Goal: Task Accomplishment & Management: Use online tool/utility

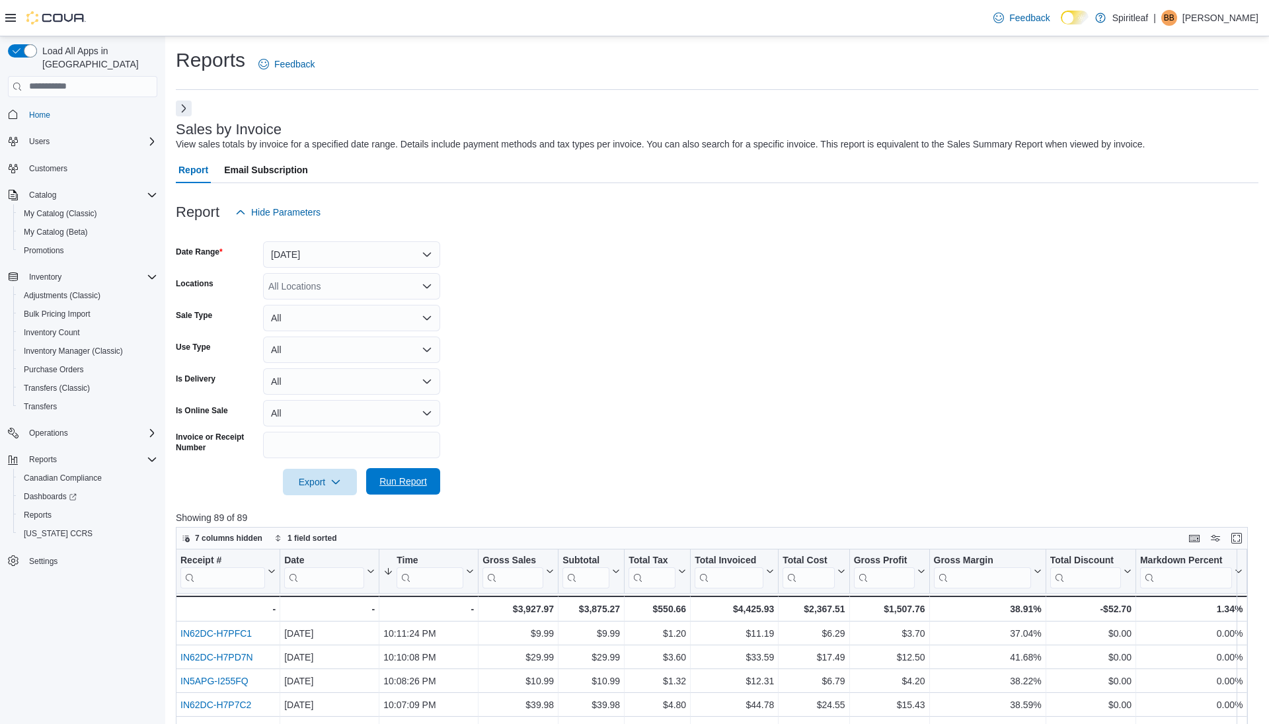
click at [411, 484] on span "Run Report" at bounding box center [403, 481] width 48 height 13
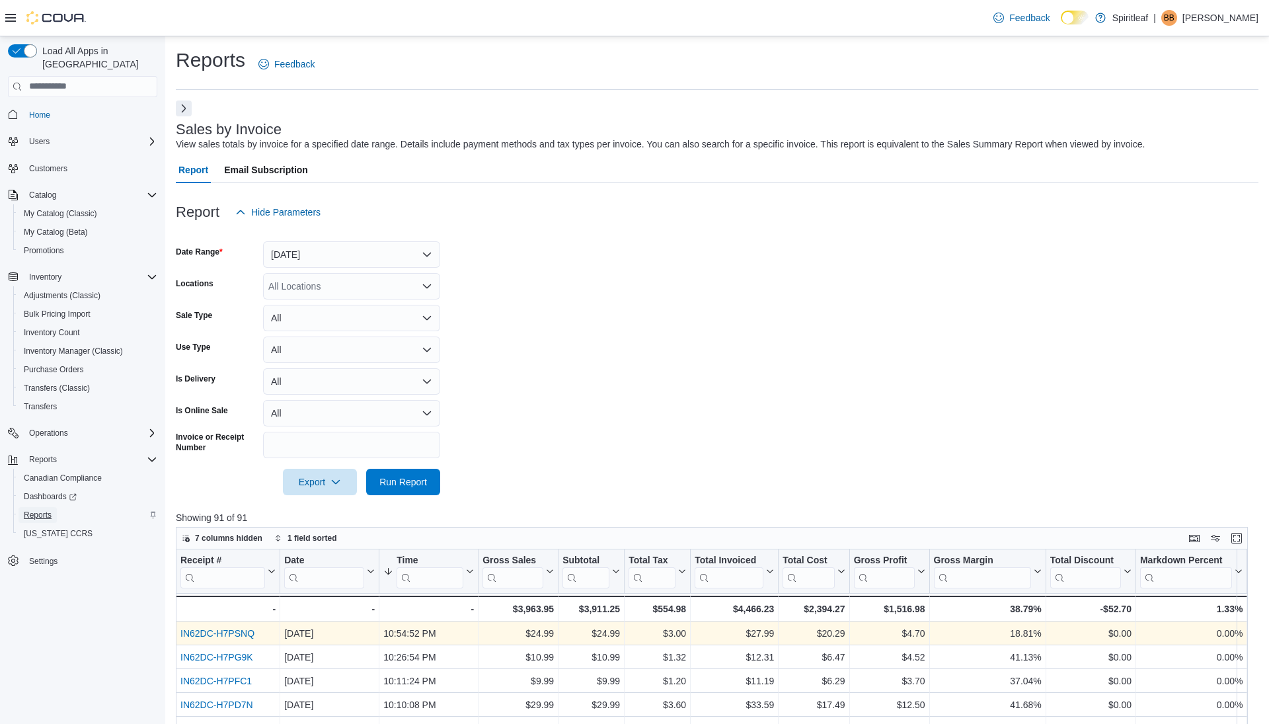
click at [47, 510] on span "Reports" at bounding box center [38, 515] width 28 height 11
click at [180, 105] on button "Next" at bounding box center [184, 108] width 16 height 16
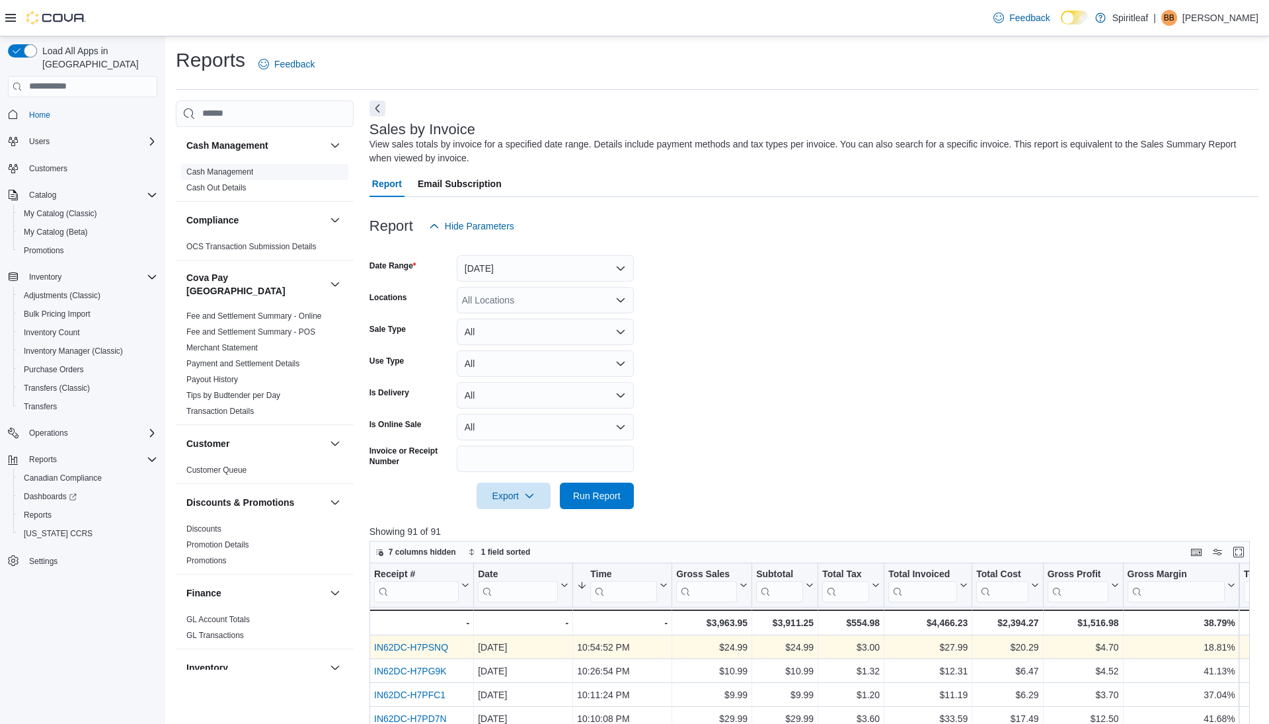
click at [236, 174] on link "Cash Management" at bounding box center [219, 171] width 67 height 9
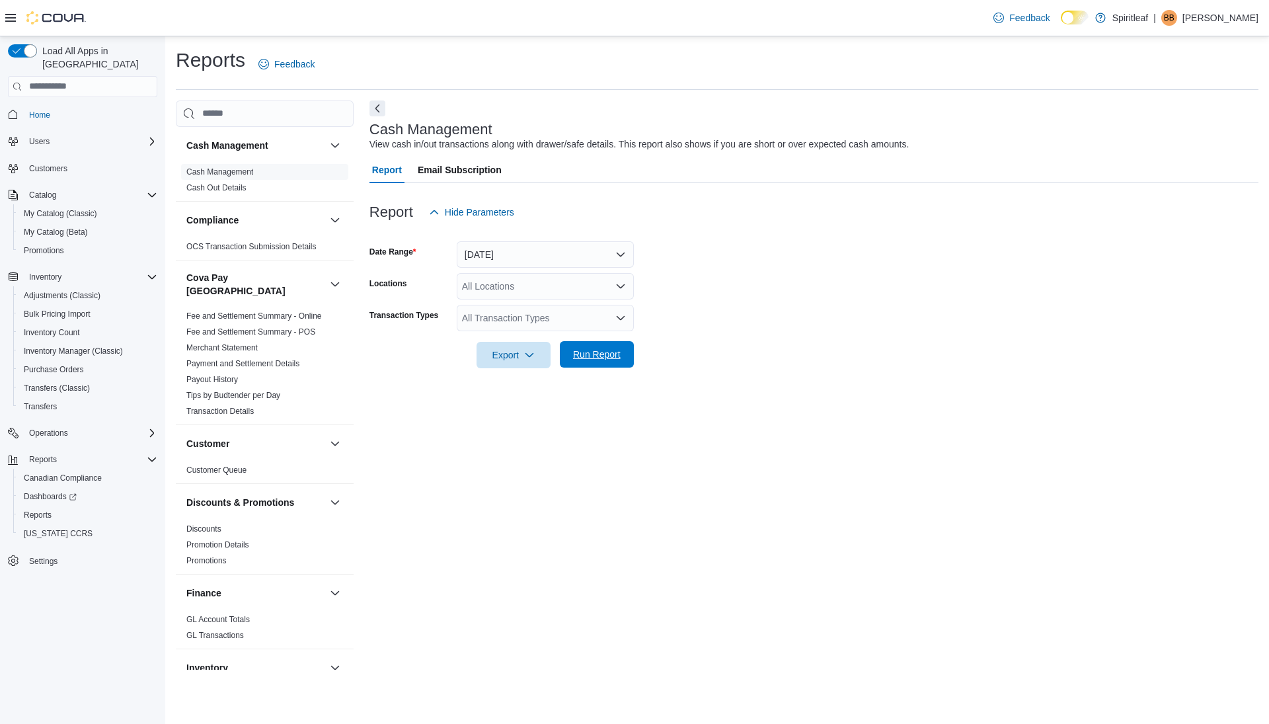
click at [588, 359] on span "Run Report" at bounding box center [597, 354] width 48 height 13
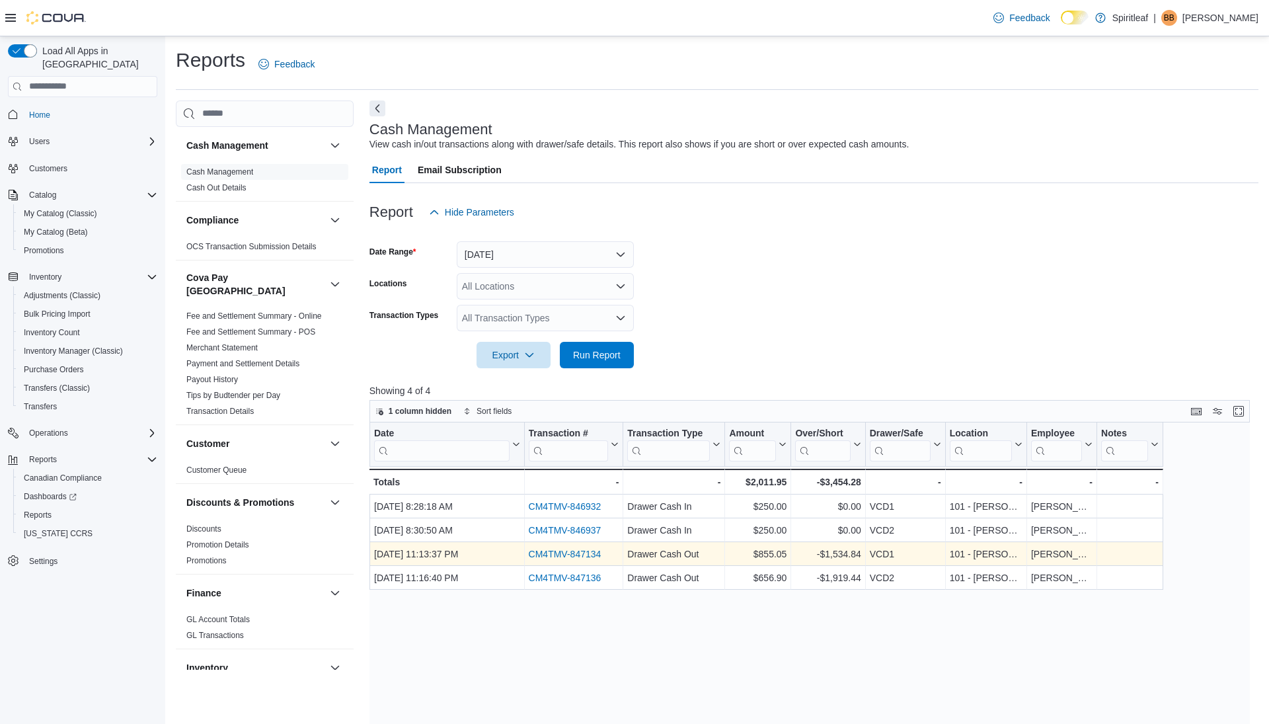
click at [570, 552] on link "CM4TMV-847134" at bounding box center [564, 554] width 73 height 11
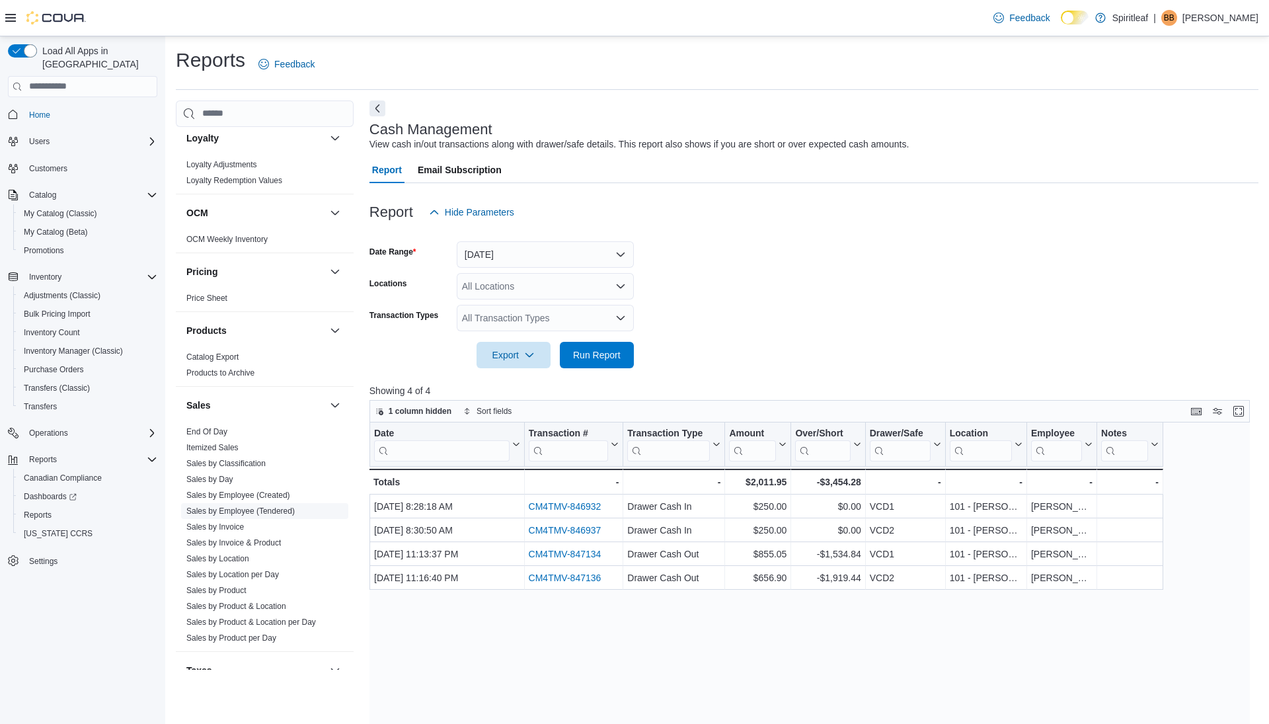
scroll to position [819, 0]
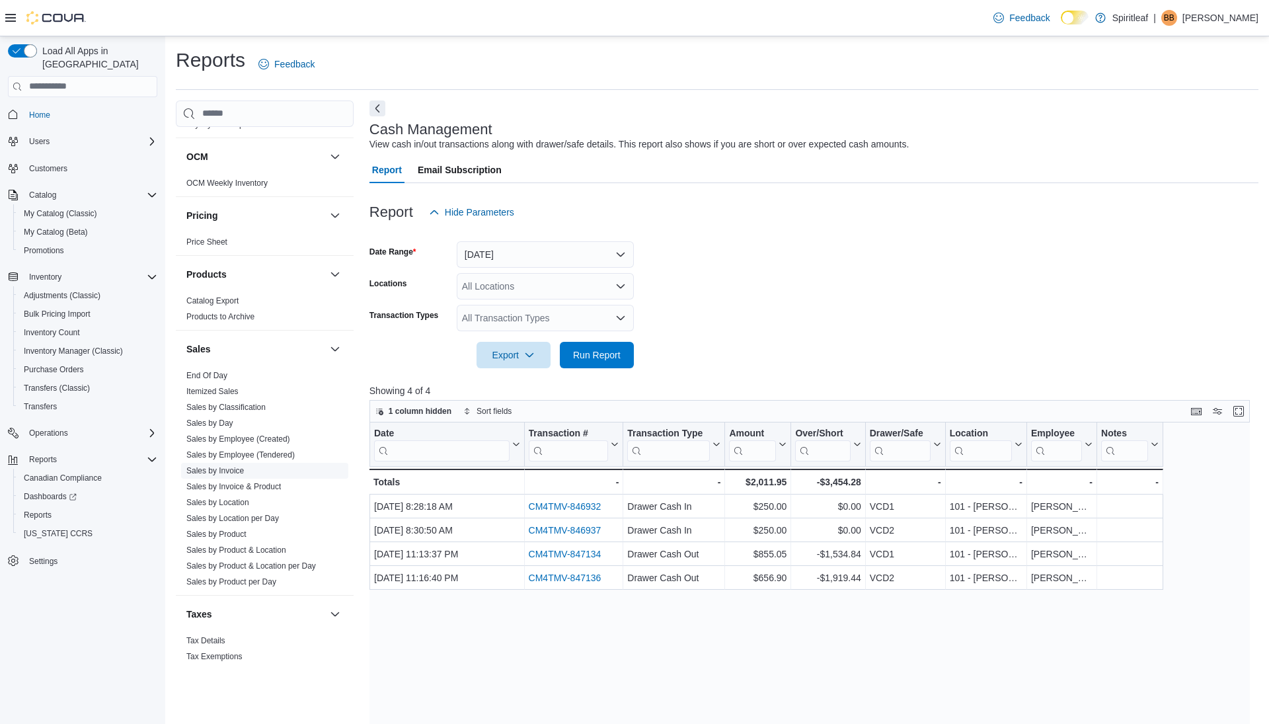
click at [227, 466] on link "Sales by Invoice" at bounding box center [214, 470] width 57 height 9
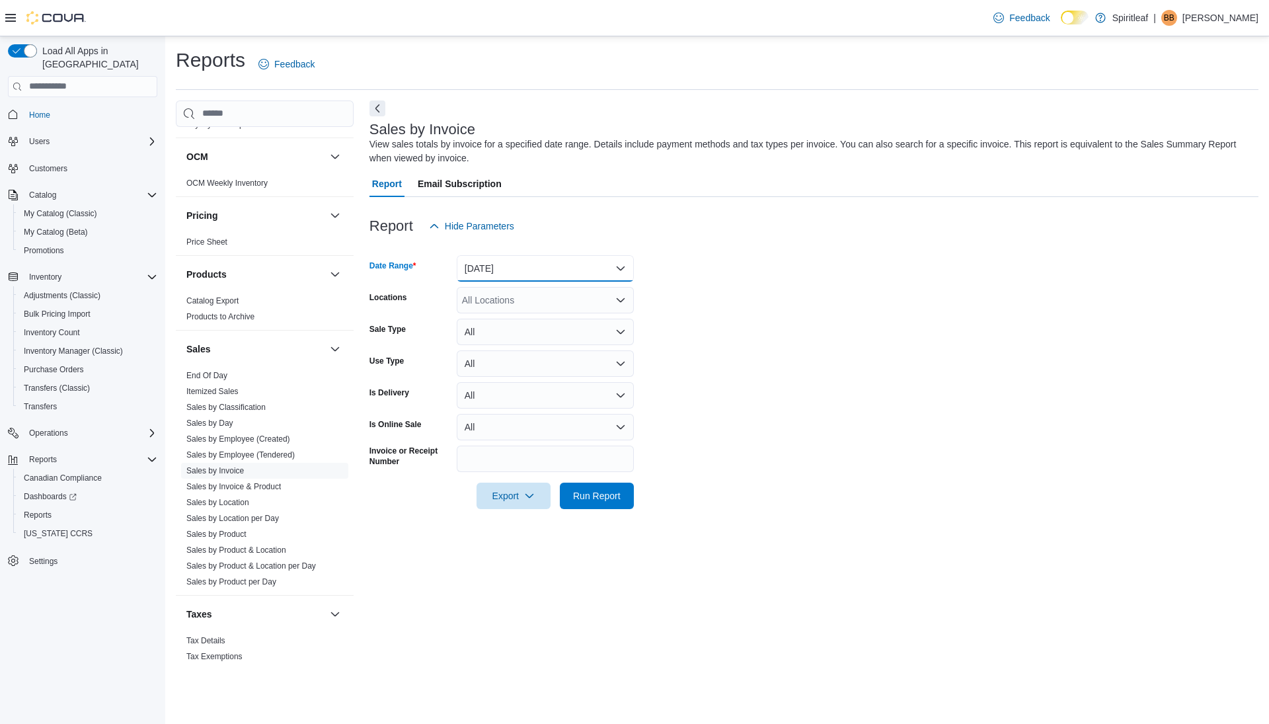
click at [513, 269] on button "Yesterday" at bounding box center [545, 268] width 177 height 26
click at [497, 326] on span "[DATE]" at bounding box center [553, 321] width 151 height 16
click at [594, 496] on span "Run Report" at bounding box center [597, 494] width 48 height 13
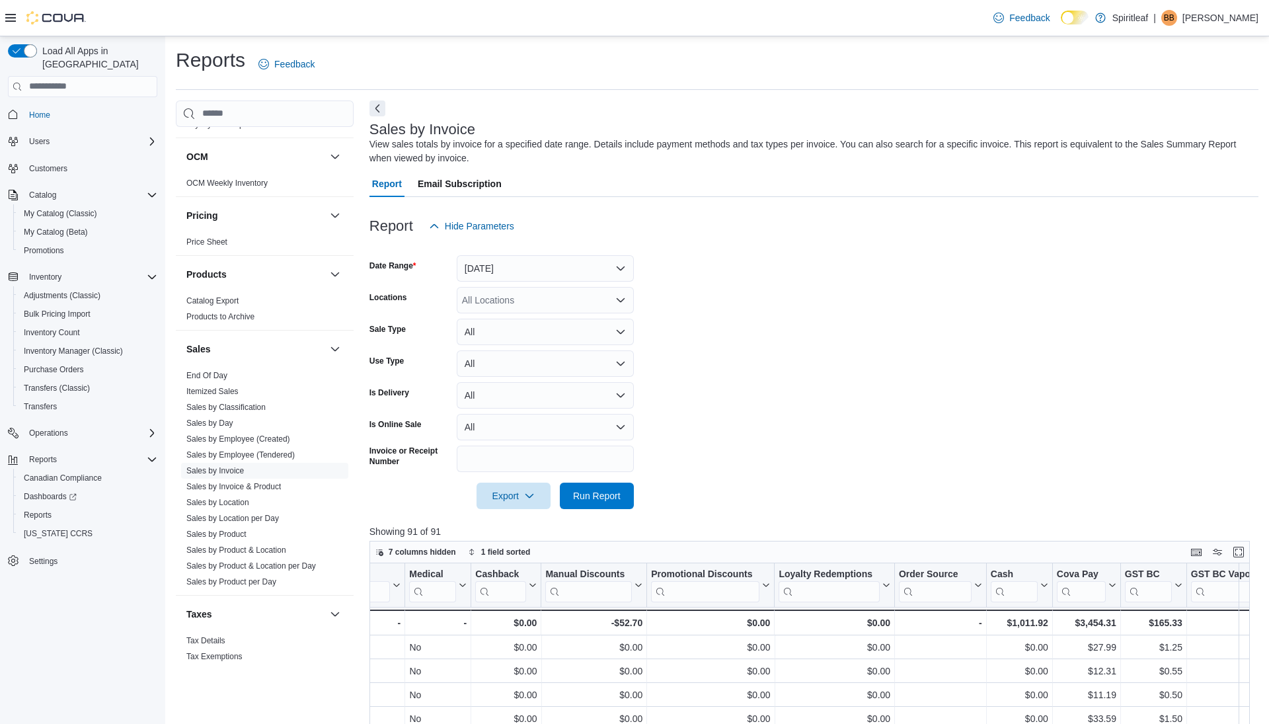
scroll to position [0, 1696]
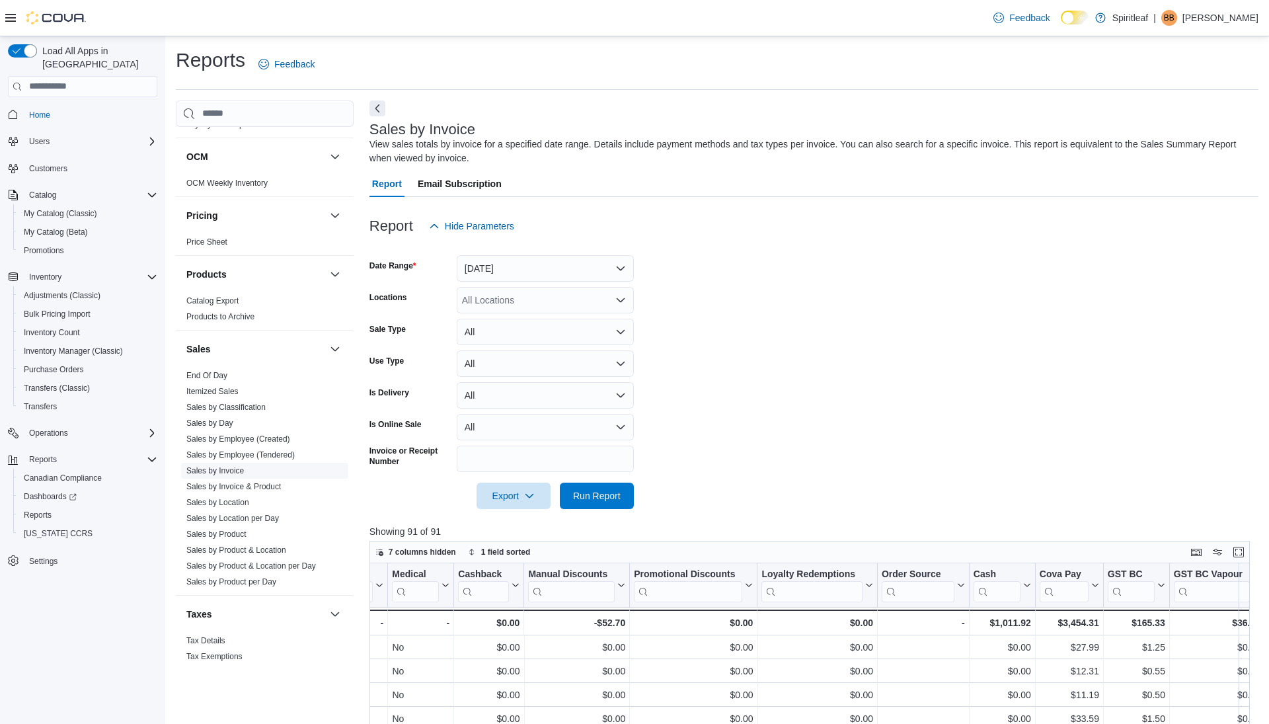
click at [219, 466] on link "Sales by Invoice" at bounding box center [214, 470] width 57 height 9
drag, startPoint x: 609, startPoint y: 500, endPoint x: 391, endPoint y: 192, distance: 377.4
click at [608, 499] on span "Run Report" at bounding box center [597, 495] width 48 height 13
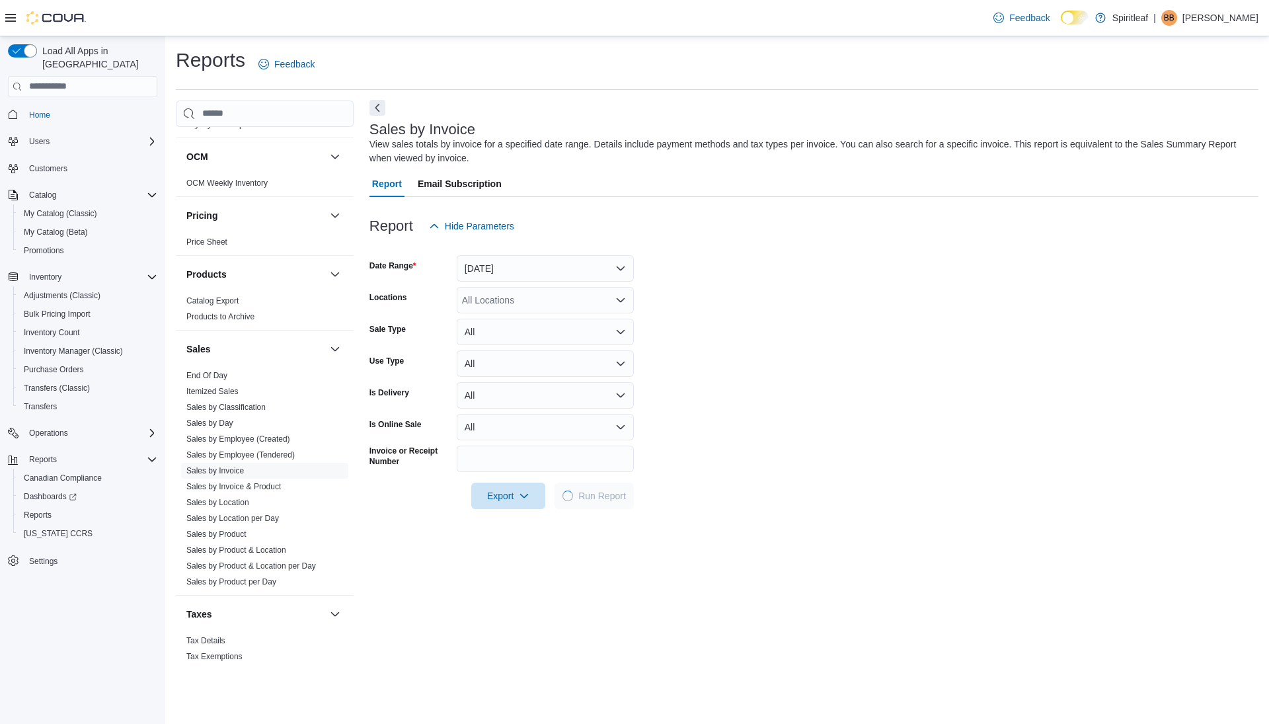
click at [379, 111] on button "Next" at bounding box center [377, 108] width 16 height 16
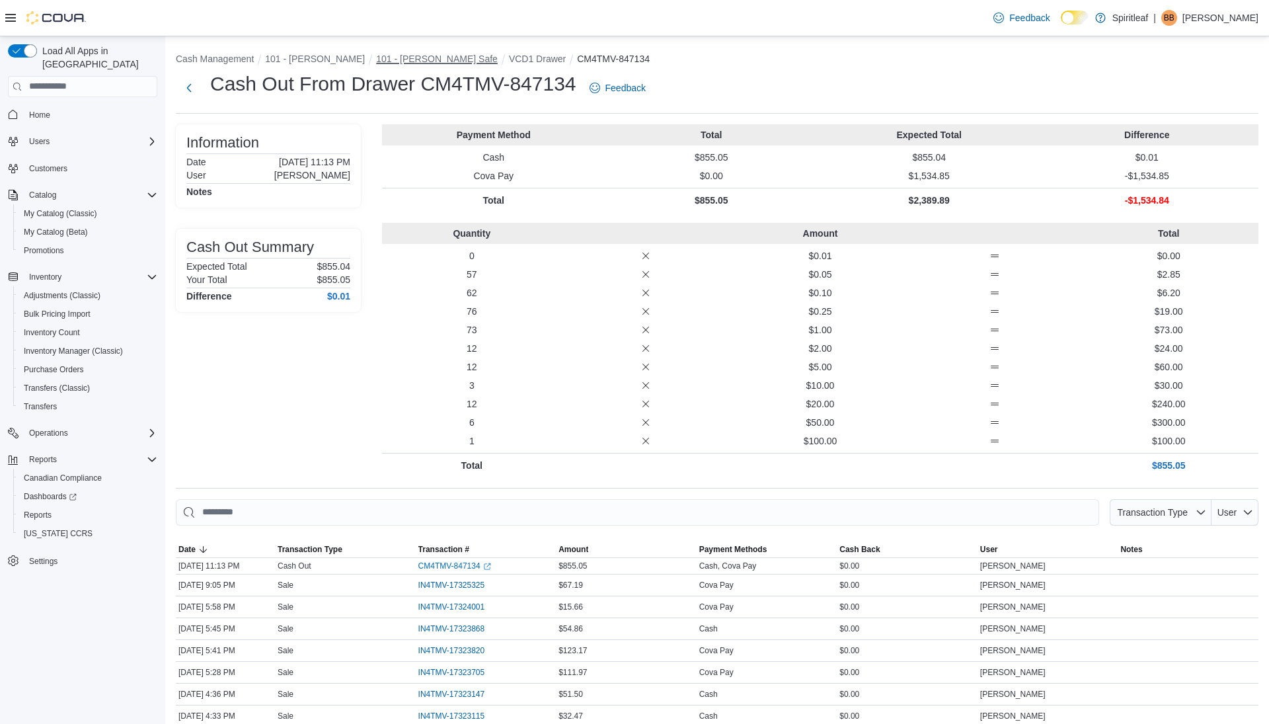
click at [387, 56] on button "101 - [PERSON_NAME] Safe" at bounding box center [437, 59] width 122 height 11
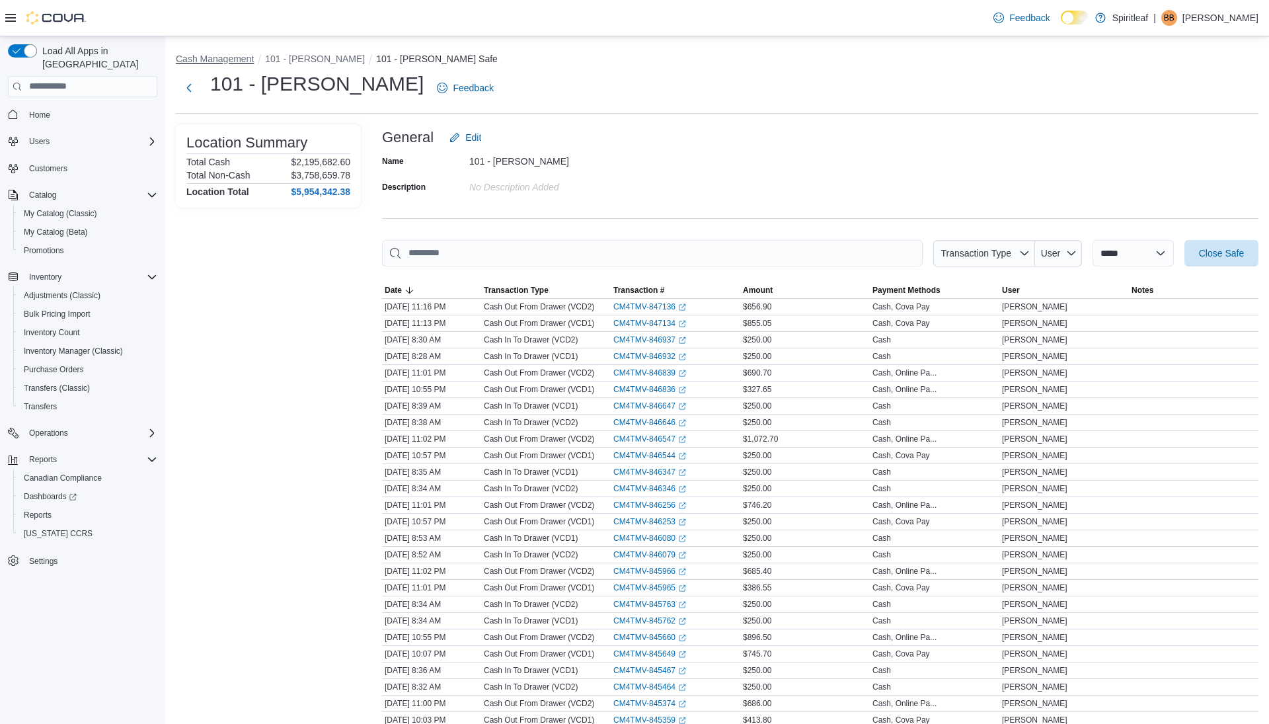
click at [203, 56] on button "Cash Management" at bounding box center [215, 59] width 78 height 11
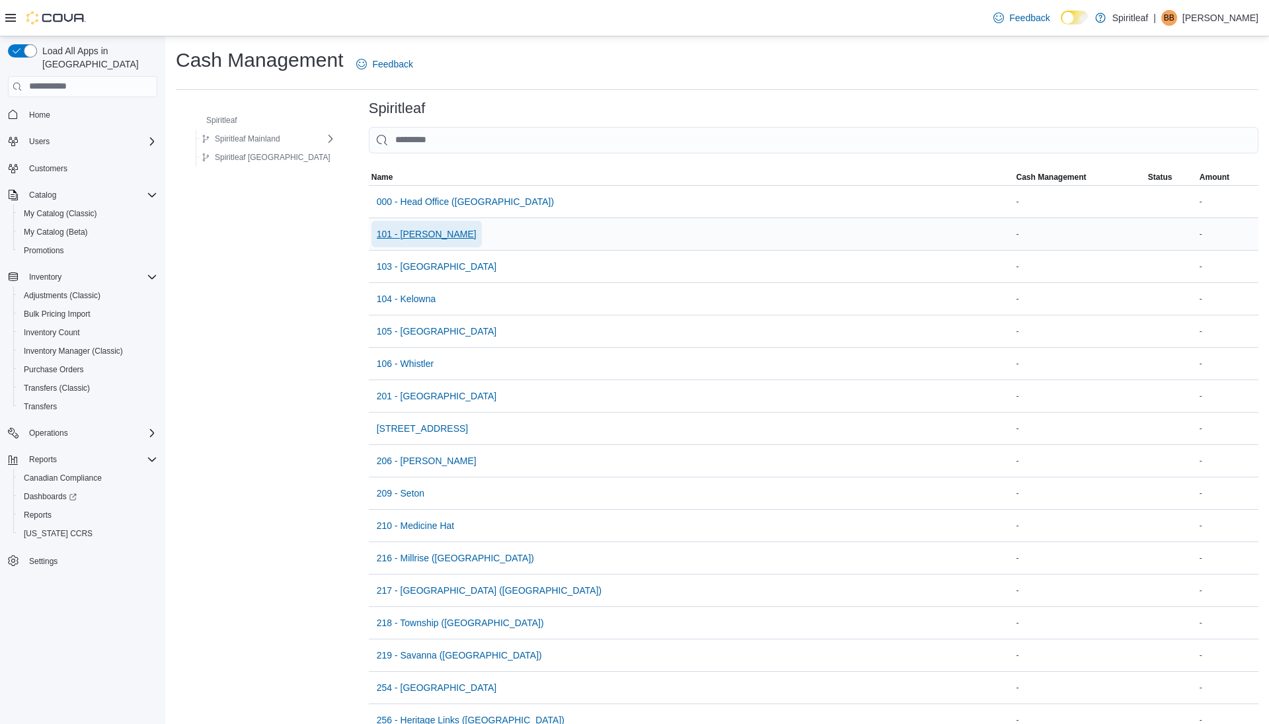
click at [377, 239] on span "101 - [PERSON_NAME]" at bounding box center [427, 233] width 100 height 13
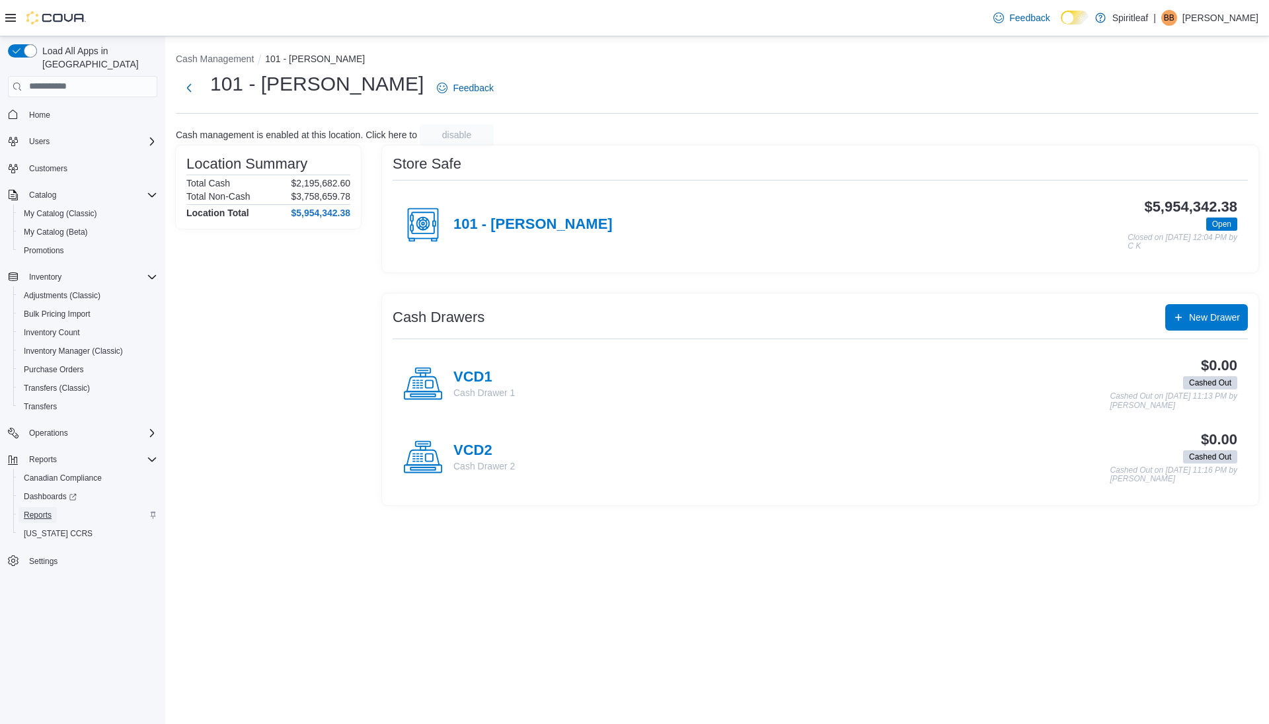
click at [37, 510] on span "Reports" at bounding box center [38, 515] width 28 height 11
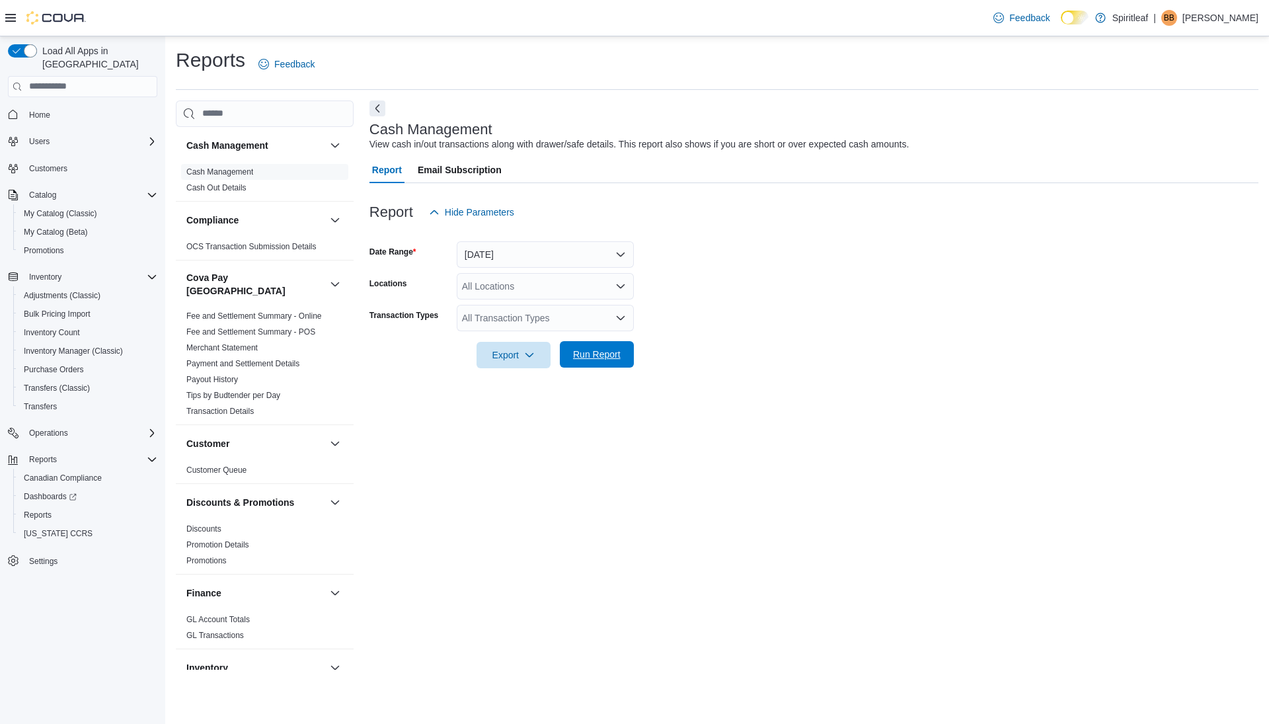
click at [596, 358] on span "Run Report" at bounding box center [597, 354] width 48 height 13
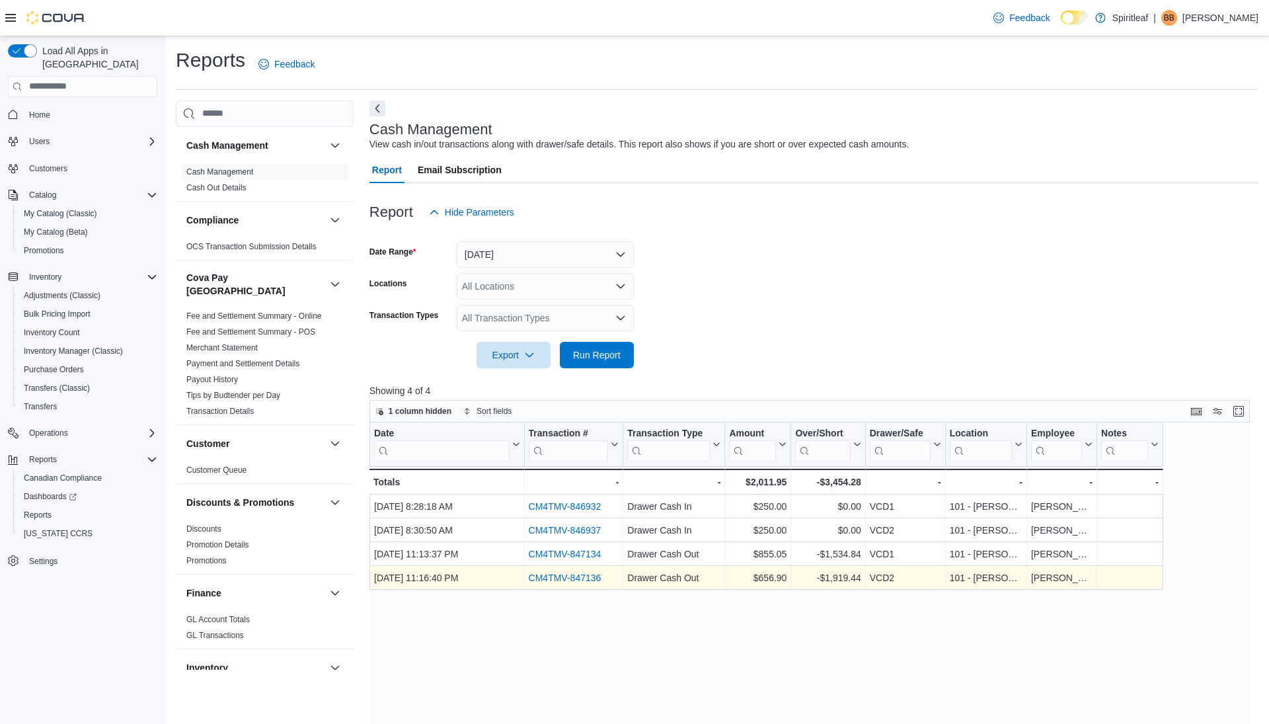
click at [566, 576] on link "CM4TMV-847136" at bounding box center [564, 577] width 73 height 11
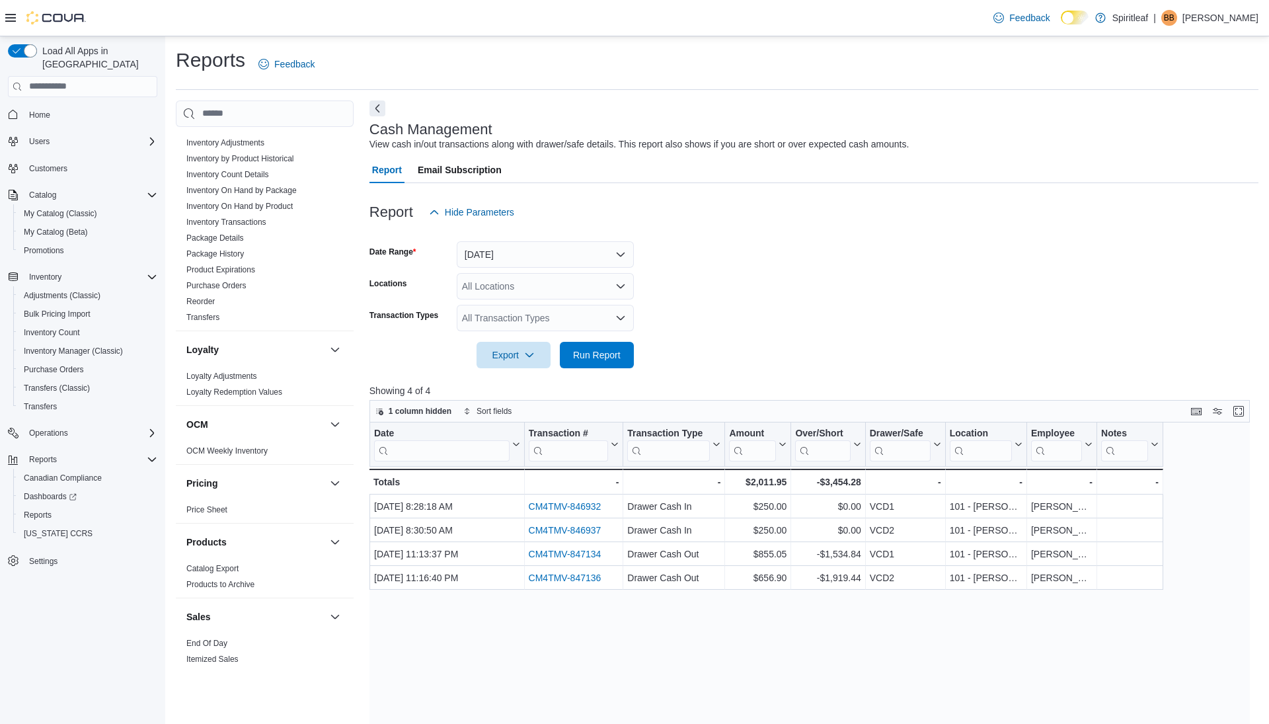
scroll to position [558, 0]
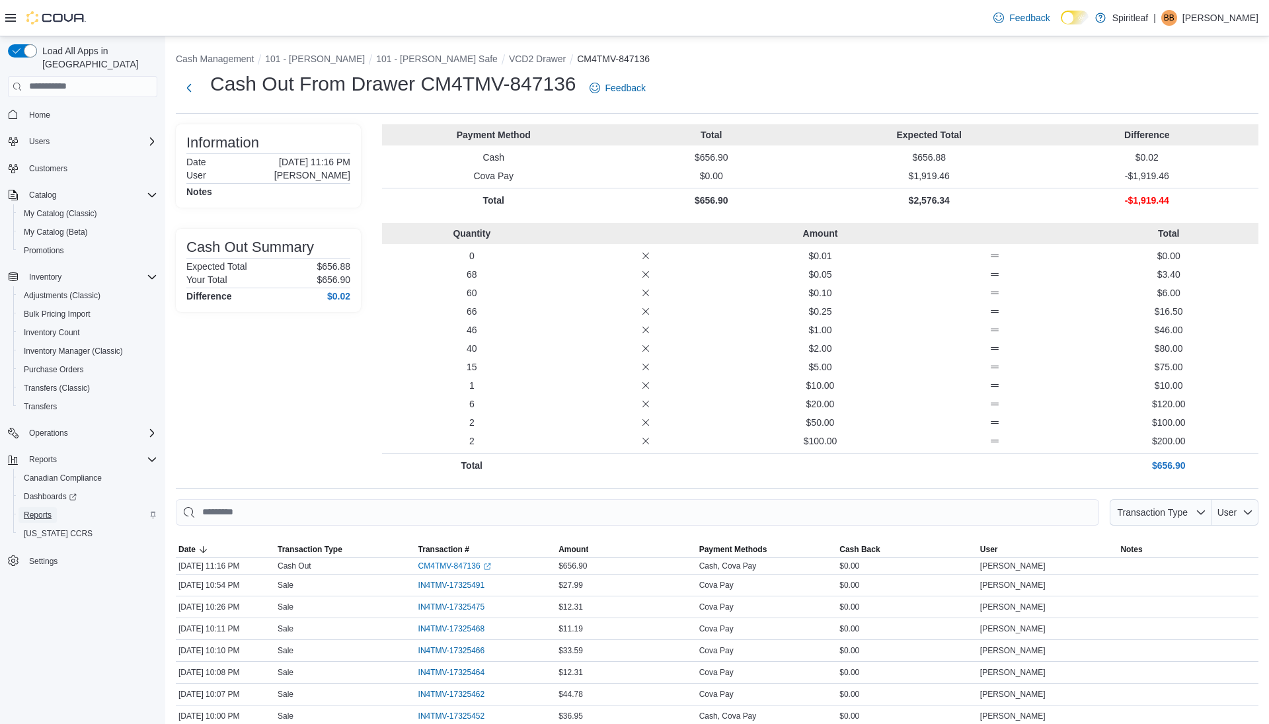
click at [43, 510] on span "Reports" at bounding box center [38, 515] width 28 height 11
